Goal: Transaction & Acquisition: Purchase product/service

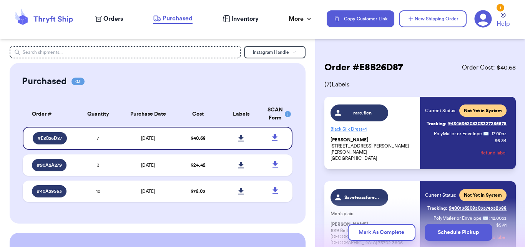
scroll to position [51, 0]
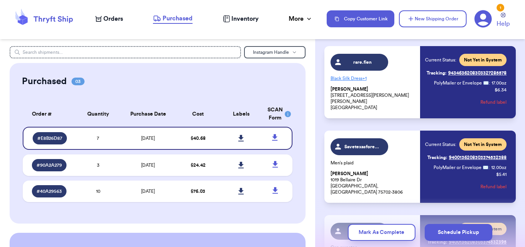
click at [115, 20] on span "Orders" at bounding box center [113, 18] width 20 height 9
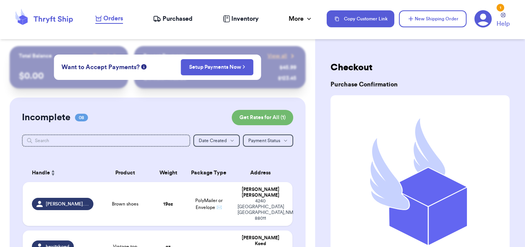
scroll to position [51, 0]
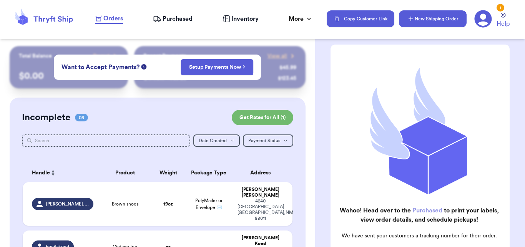
click at [437, 15] on button "New Shipping Order" at bounding box center [433, 18] width 68 height 17
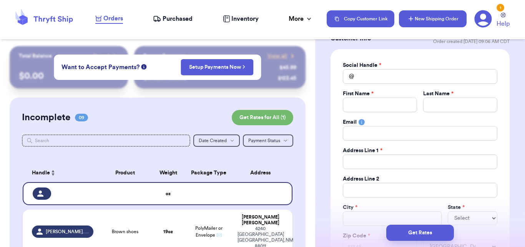
scroll to position [0, 0]
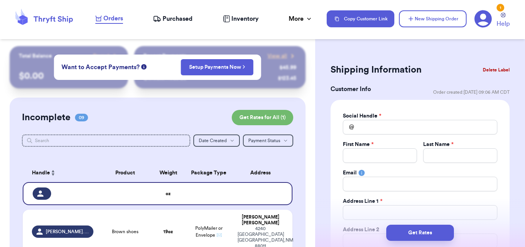
click at [360, 137] on div "Social Handle * @ First Name * Last Name * Email Address Line 1 * Address Line …" at bounding box center [420, 208] width 154 height 193
click at [364, 123] on input "Total Amount Paid" at bounding box center [420, 127] width 154 height 15
type input "e"
type input "ex"
type input "exa"
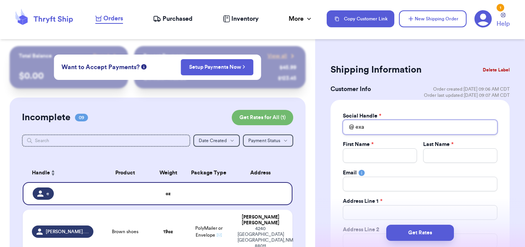
type input "exar"
type input "exart"
type input "exartu"
type input "exart"
type input "exarti"
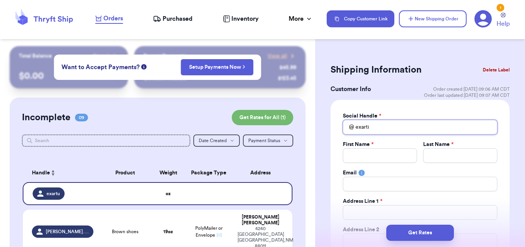
type input "exartiu"
type input "exartium"
click at [353, 163] on div "Social Handle * @ exartium First Name * Last Name * Email Address Line 1 * Addr…" at bounding box center [420, 208] width 154 height 193
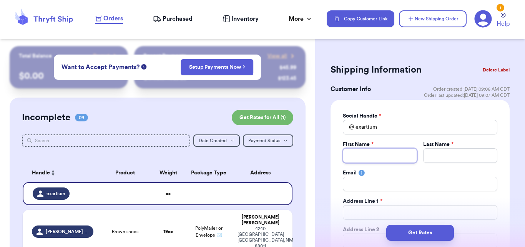
click at [355, 152] on input "Total Amount Paid" at bounding box center [380, 155] width 74 height 15
type input "X"
type input "Xa"
type input "Xan"
type input "Xand"
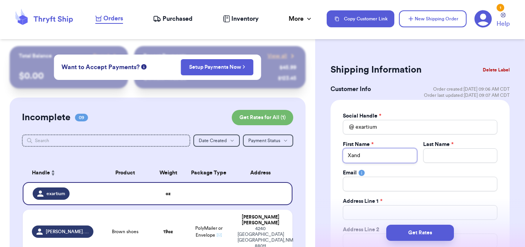
type input "Xande"
type input "Xander"
type input "G"
type input "Gr"
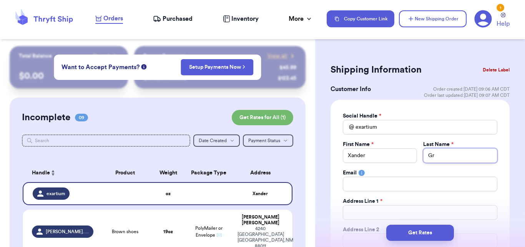
type input "Gra"
type input "Gran"
type input "Grant"
type input "b"
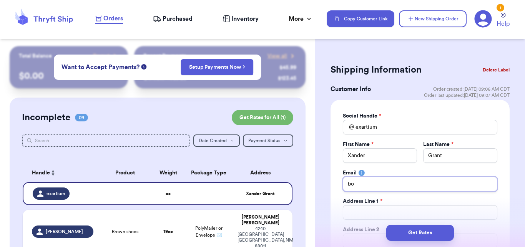
type input "bow"
type input "bows"
type input "[EMAIL_ADDRESS][DOMAIN_NAME]"
type input "1"
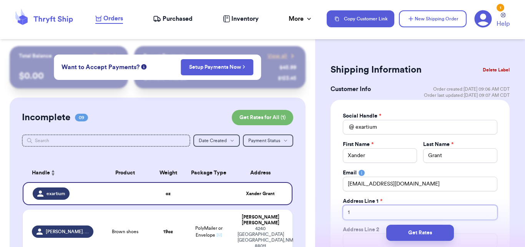
type input "16"
type input "160"
type input "1600"
type input "1600 P"
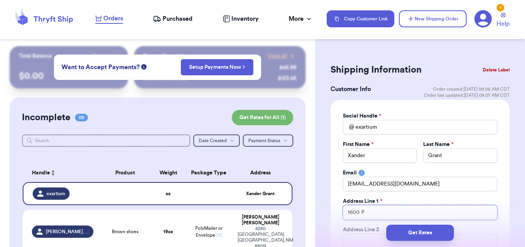
type input "1600 Pe"
type input "1600 Pea"
type input "1600 Peac"
type input "1600 Peach"
type input "1600 Peacht"
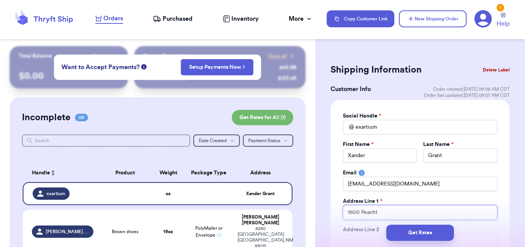
type input "1600 Peachtr"
type input "1600 Peachtre"
type input "1600 Peachtree"
type input "1600 Peachtree S"
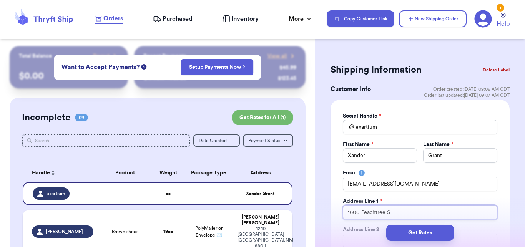
type input "[STREET_ADDRESS]"
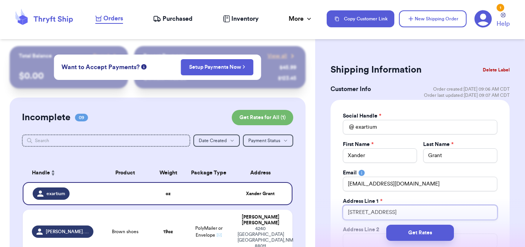
type input "[STREET_ADDRESS]"
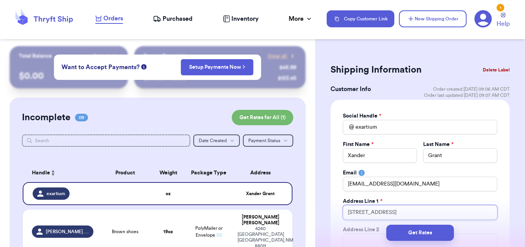
type input "[STREET_ADDRESS]"
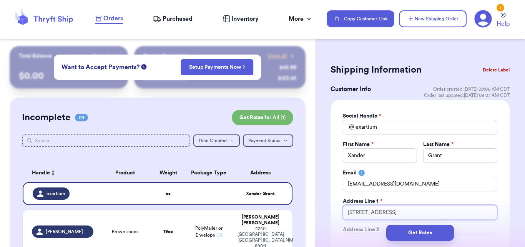
type input "[STREET_ADDRESS]"
type input "[STREET_ADDRESS],"
type input "[STREET_ADDRESS]"
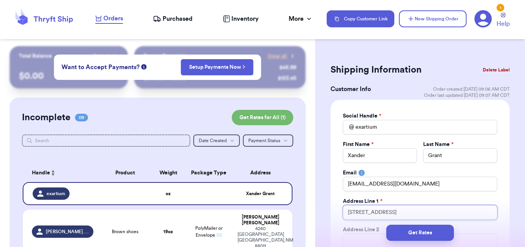
type input "[STREET_ADDRESS], FOR"
type input "[STREET_ADDRESS]"
type input "[STREET_ADDRESS][GEOGRAPHIC_DATA]"
type input "[STREET_ADDRESS]"
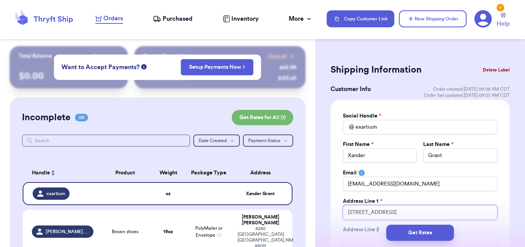
type input "[STREET_ADDRESS], FORTY FO"
type input "[STREET_ADDRESS], FORTY FOU"
type input "[STREET_ADDRESS][GEOGRAPHIC_DATA]"
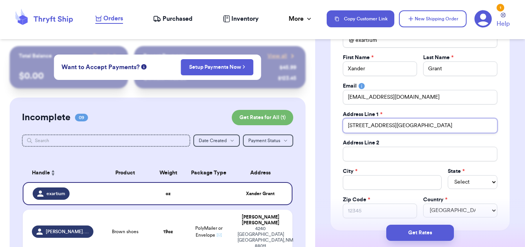
scroll to position [114, 0]
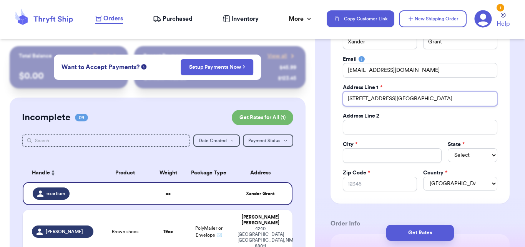
type input "[STREET_ADDRESS][GEOGRAPHIC_DATA]"
click at [420, 118] on div "Address Line 2" at bounding box center [420, 116] width 154 height 8
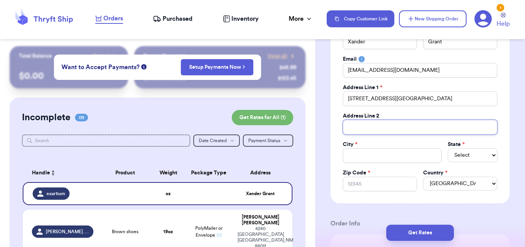
click at [425, 126] on input "Total Amount Paid" at bounding box center [420, 127] width 154 height 15
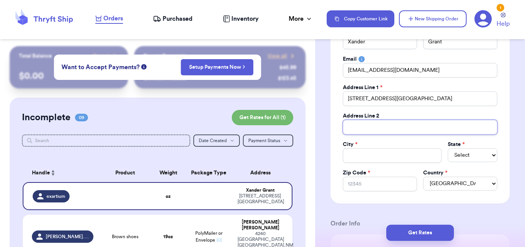
type input "P"
type input "PM"
type input "PMB"
type input "PMB 1"
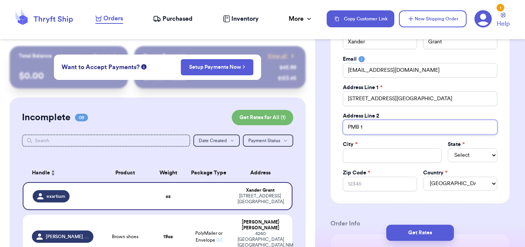
type input "PMB 16"
type input "PMB 169"
type input "PMB 1698"
type input "PMB 16980"
type input "PMB 169806"
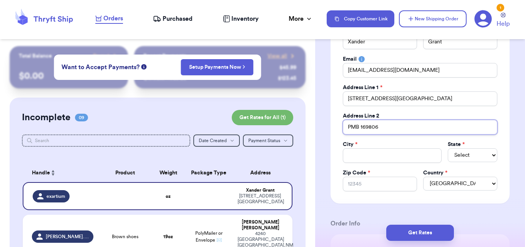
type input "PMB 169806"
type input "A"
type input "At"
type input "Atl"
type input "Atla"
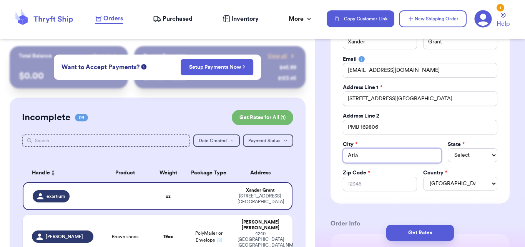
type input "Atlan"
type input "Atlant"
type input "[GEOGRAPHIC_DATA]"
select select "GA"
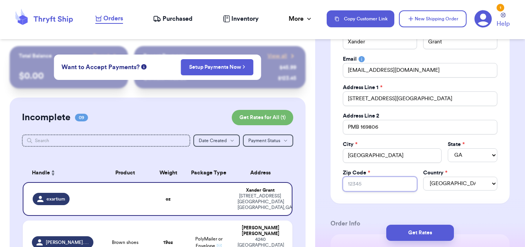
type input "3"
type input "30"
type input "303"
type input "3030"
type input "30309"
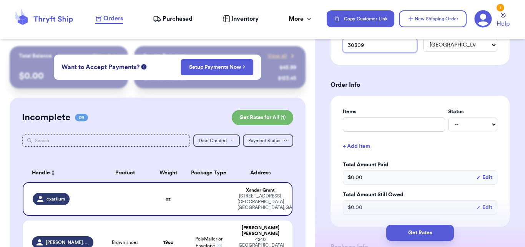
scroll to position [272, 0]
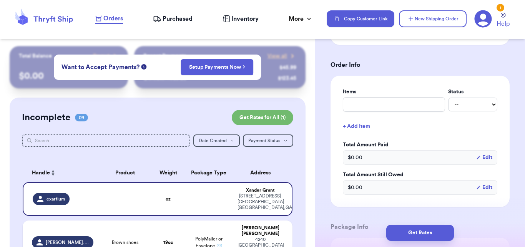
type input "30309"
click at [377, 101] on input "text" at bounding box center [394, 104] width 102 height 15
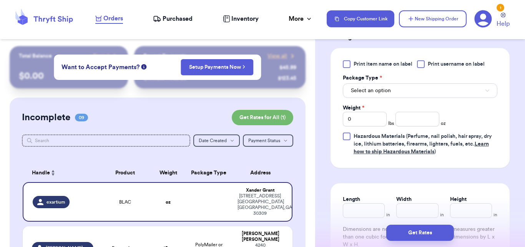
scroll to position [463, 0]
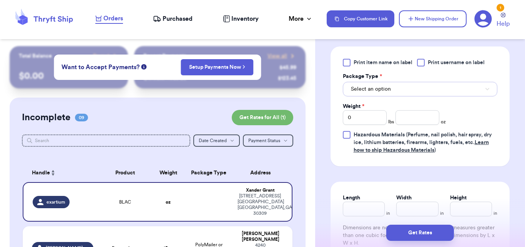
click at [418, 92] on button "Select an option" at bounding box center [420, 89] width 154 height 15
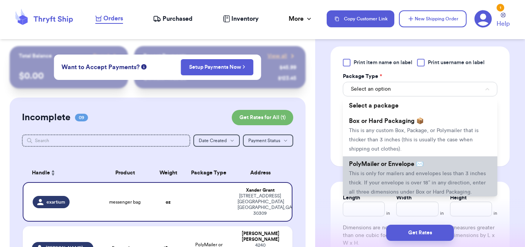
click at [404, 175] on span "This is only for mailers and envelopes less than 3 inches thick. If your envelo…" at bounding box center [417, 183] width 137 height 24
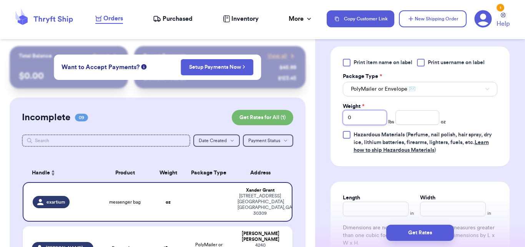
click at [357, 116] on input "0" at bounding box center [365, 117] width 44 height 15
click at [406, 119] on input "number" at bounding box center [417, 117] width 44 height 15
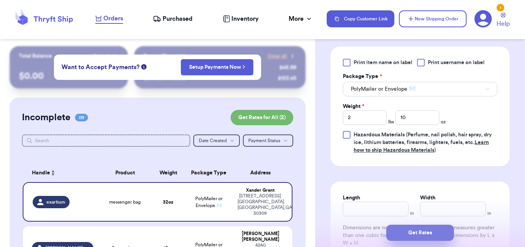
click at [404, 238] on button "Get Rates" at bounding box center [420, 233] width 68 height 16
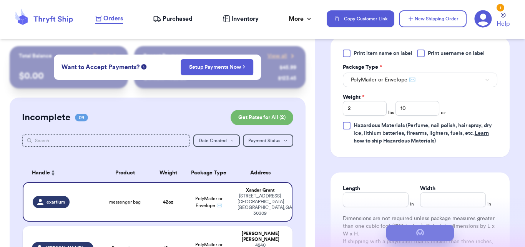
scroll to position [0, 0]
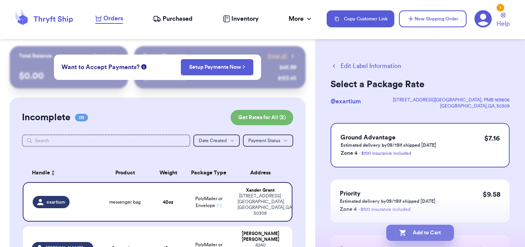
click at [409, 229] on button "Add to Cart" at bounding box center [420, 233] width 68 height 16
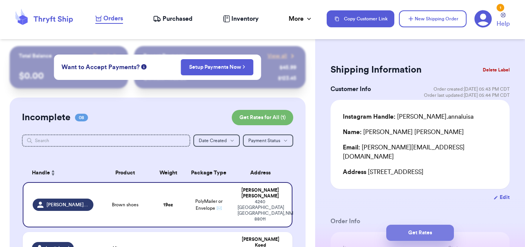
click at [410, 235] on button "Get Rates" at bounding box center [420, 233] width 68 height 16
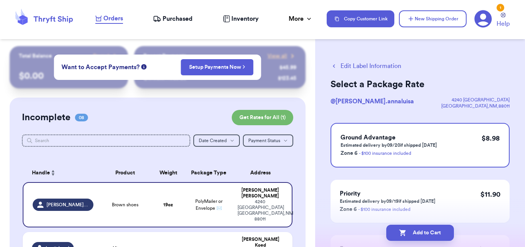
click at [410, 235] on button "Add to Cart" at bounding box center [420, 233] width 68 height 16
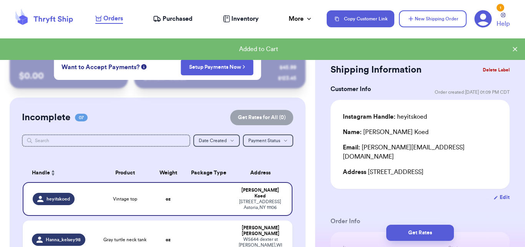
click at [486, 20] on icon at bounding box center [482, 18] width 17 height 17
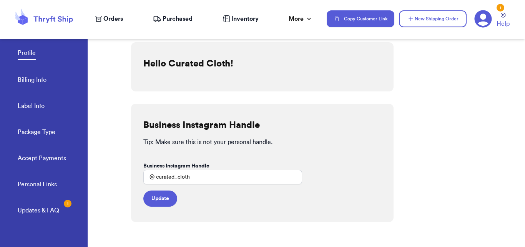
click at [28, 82] on link "Billing Info" at bounding box center [32, 80] width 29 height 11
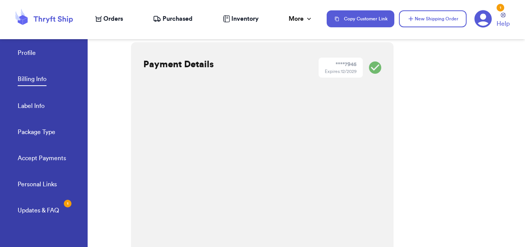
click at [53, 20] on icon at bounding box center [43, 18] width 61 height 21
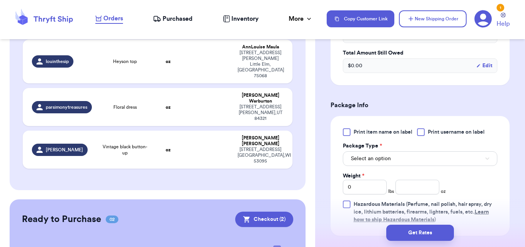
scroll to position [352, 0]
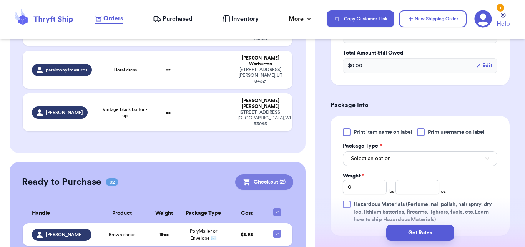
click at [270, 174] on button "Checkout ( 2 )" at bounding box center [264, 181] width 58 height 15
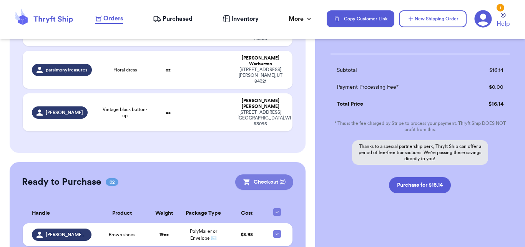
scroll to position [157, 0]
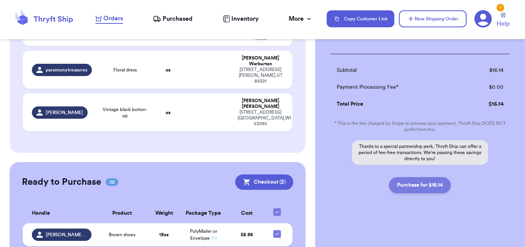
click at [412, 186] on button "Purchase for $16.14" at bounding box center [420, 185] width 62 height 16
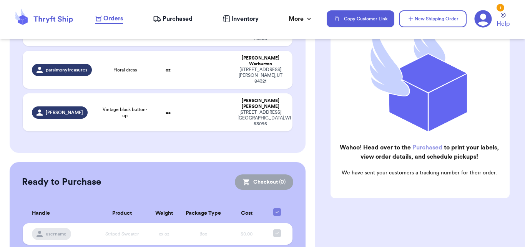
scroll to position [321, 0]
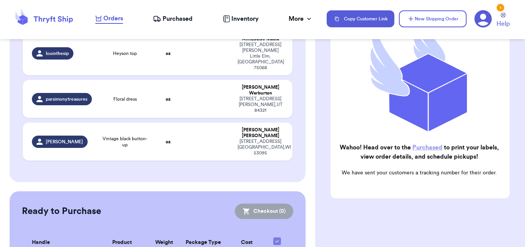
click at [164, 25] on nav "Orders Purchased Inventory More Stats Completed Orders Payments Payouts Copy Cu…" at bounding box center [306, 18] width 437 height 25
click at [177, 20] on span "Purchased" at bounding box center [177, 18] width 30 height 9
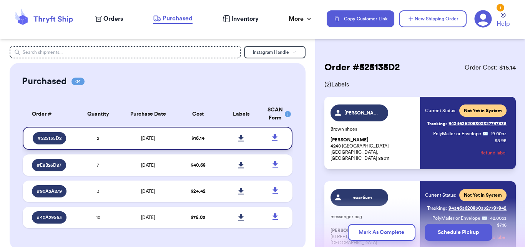
click at [238, 139] on icon at bounding box center [241, 138] width 6 height 7
